Goal: Find specific page/section: Find specific page/section

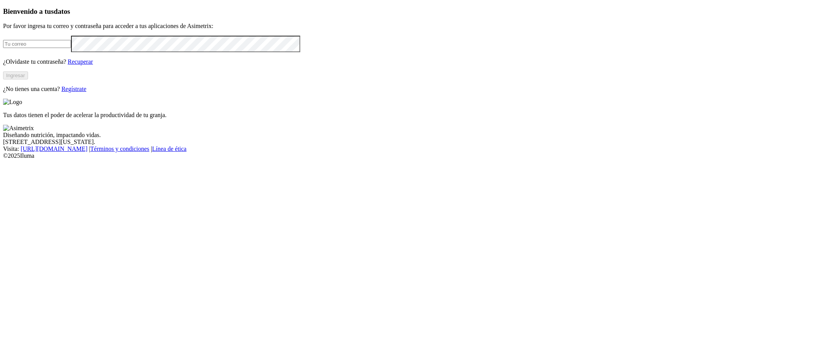
type input "[PERSON_NAME][EMAIL_ADDRESS][DOMAIN_NAME]"
click at [28, 79] on button "Ingresar" at bounding box center [15, 75] width 25 height 8
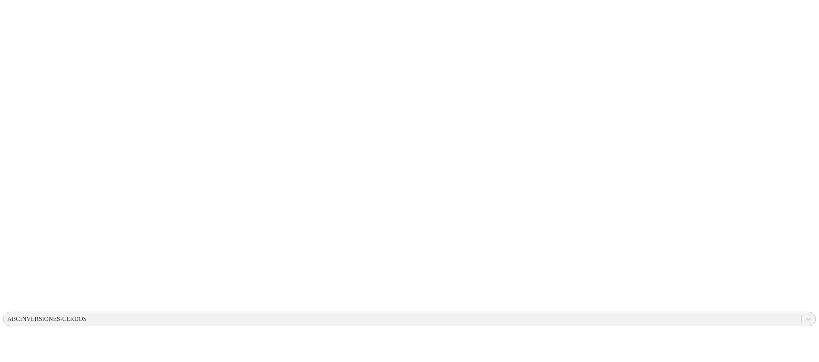
click at [86, 316] on div "ABCINVERSIONES-CERDOS" at bounding box center [46, 319] width 79 height 7
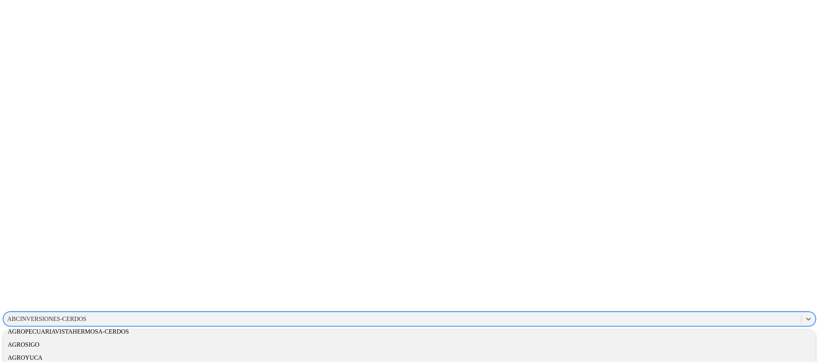
scroll to position [104, 0]
click at [715, 358] on div "ALIAR" at bounding box center [409, 364] width 813 height 13
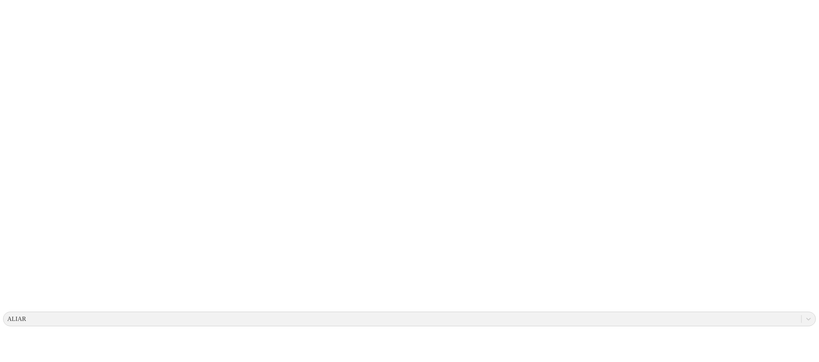
type input "cac"
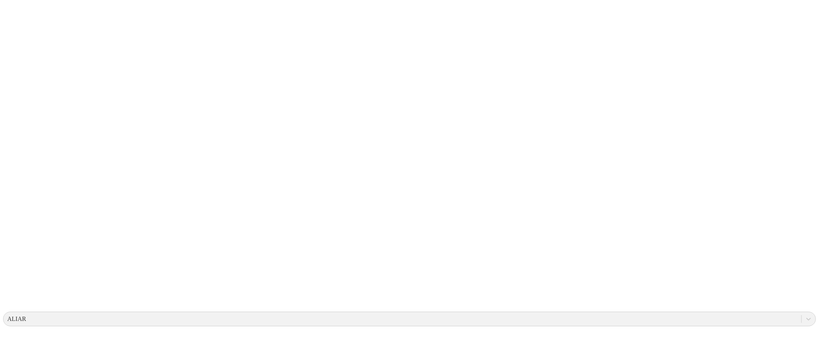
drag, startPoint x: 450, startPoint y: 82, endPoint x: 593, endPoint y: 60, distance: 144.9
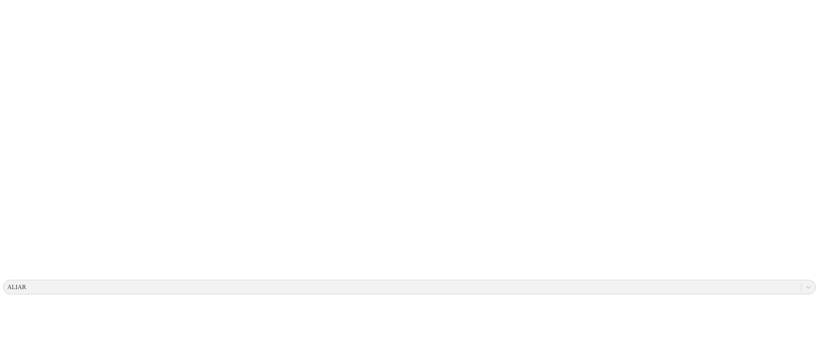
scroll to position [31, 0]
